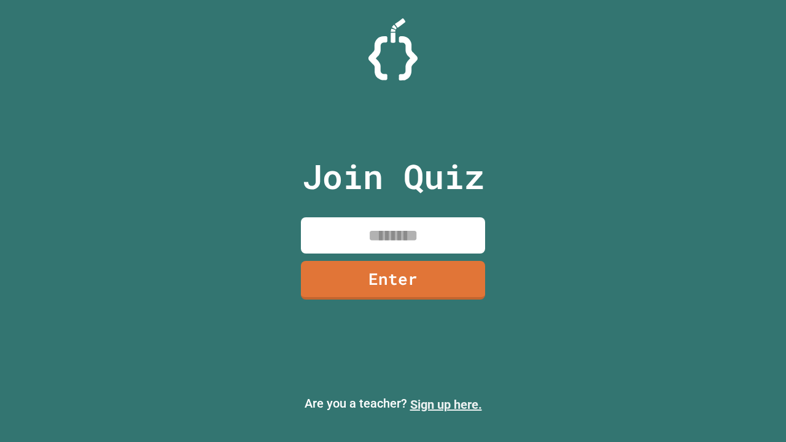
click at [446, 405] on link "Sign up here." at bounding box center [446, 404] width 72 height 15
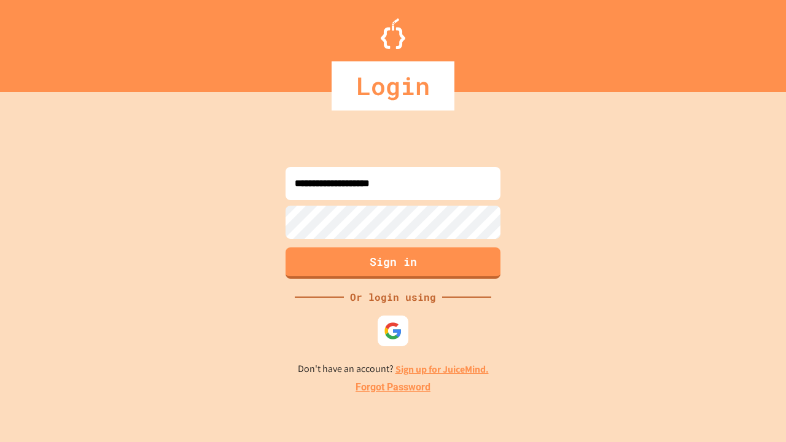
type input "**********"
